Goal: Task Accomplishment & Management: Complete application form

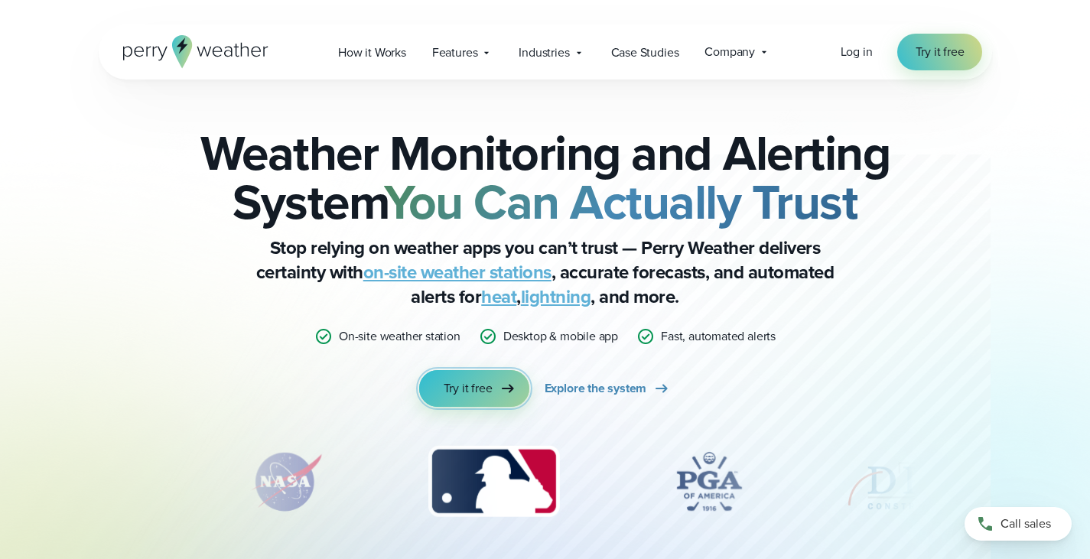
click at [483, 389] on span "Try it free" at bounding box center [468, 388] width 49 height 18
